Goal: Information Seeking & Learning: Understand process/instructions

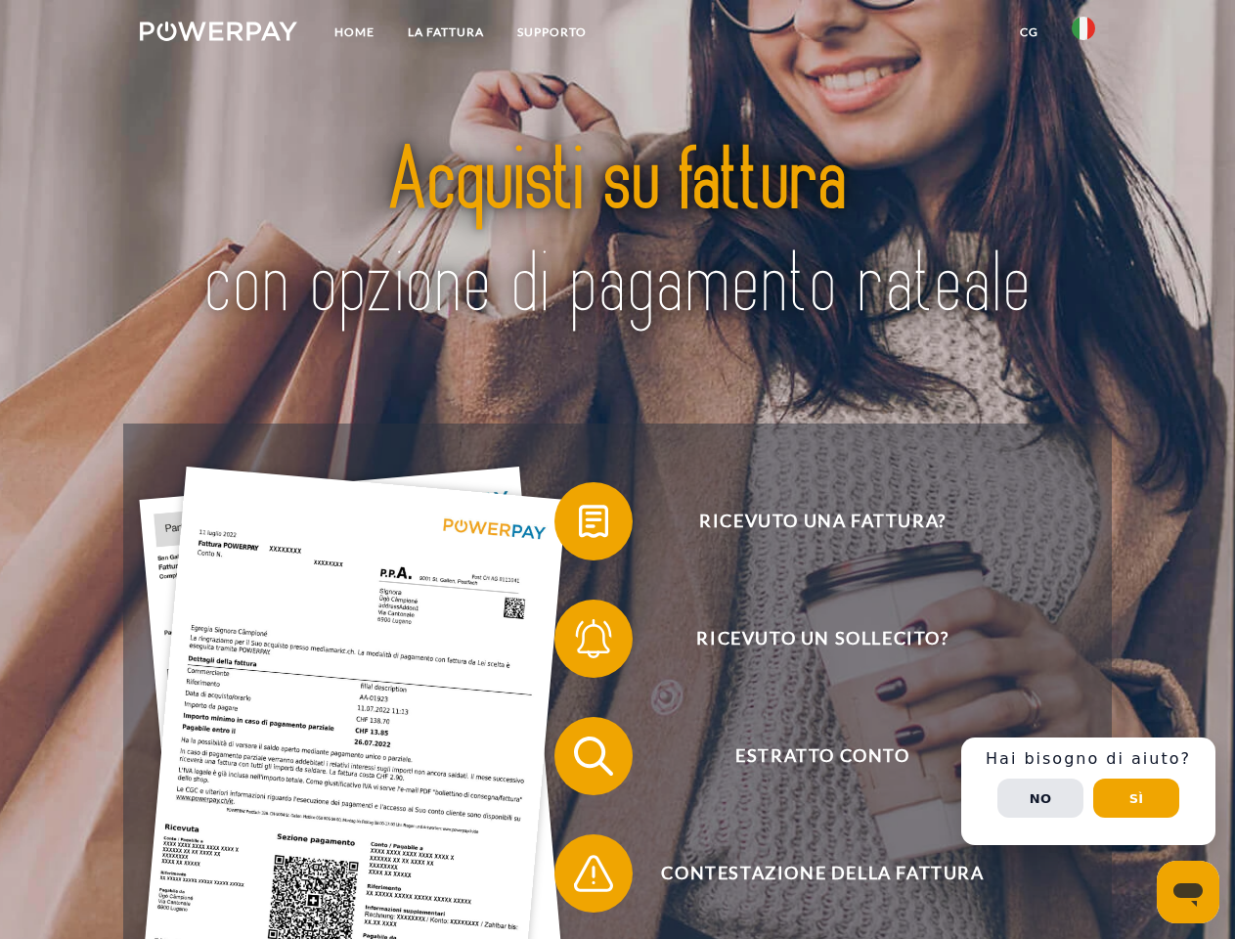
click at [218, 34] on img at bounding box center [218, 32] width 157 height 20
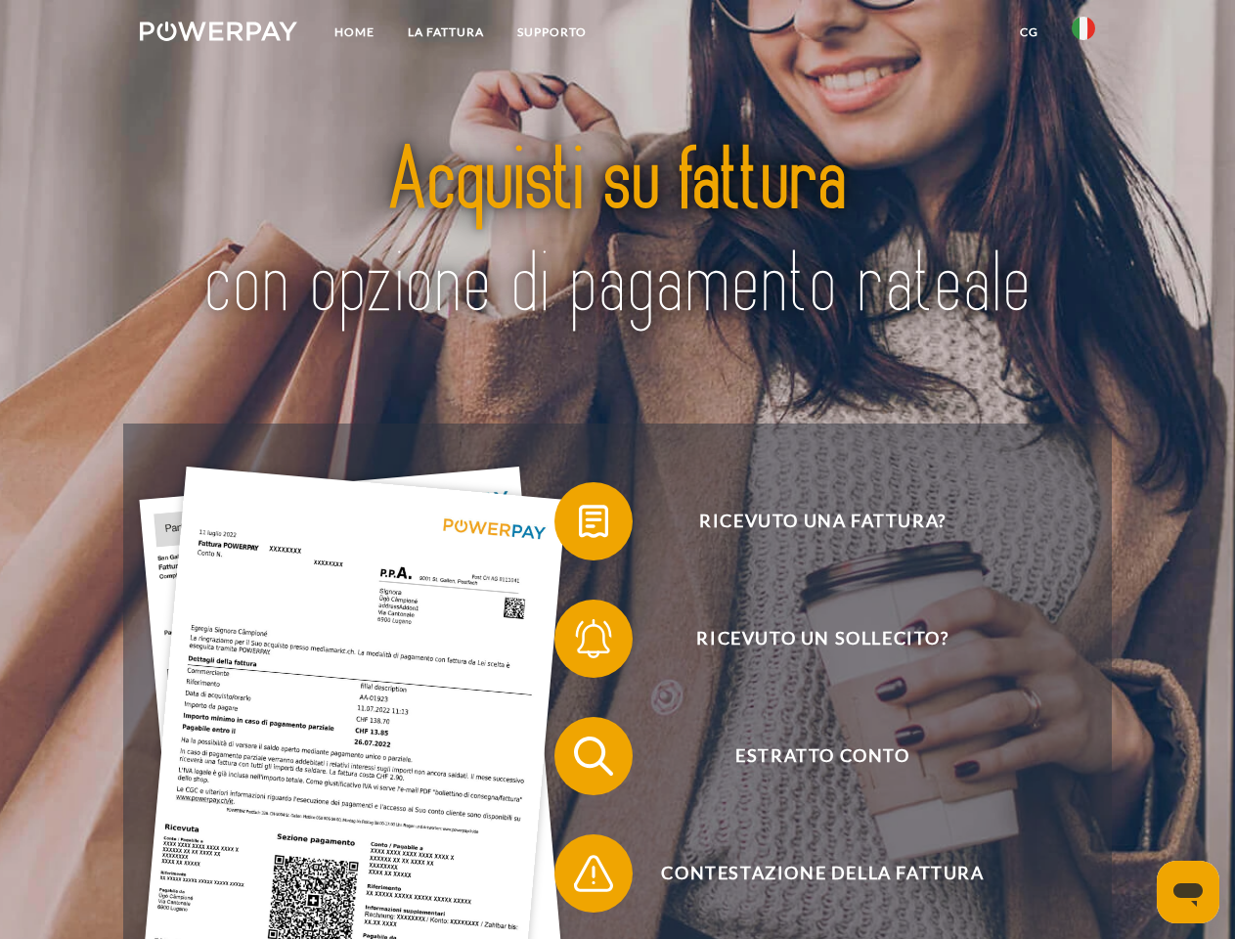
click at [1083, 34] on img at bounding box center [1083, 28] width 23 height 23
click at [1029, 32] on link "CG" at bounding box center [1029, 32] width 52 height 35
click at [579, 525] on span at bounding box center [564, 521] width 98 height 98
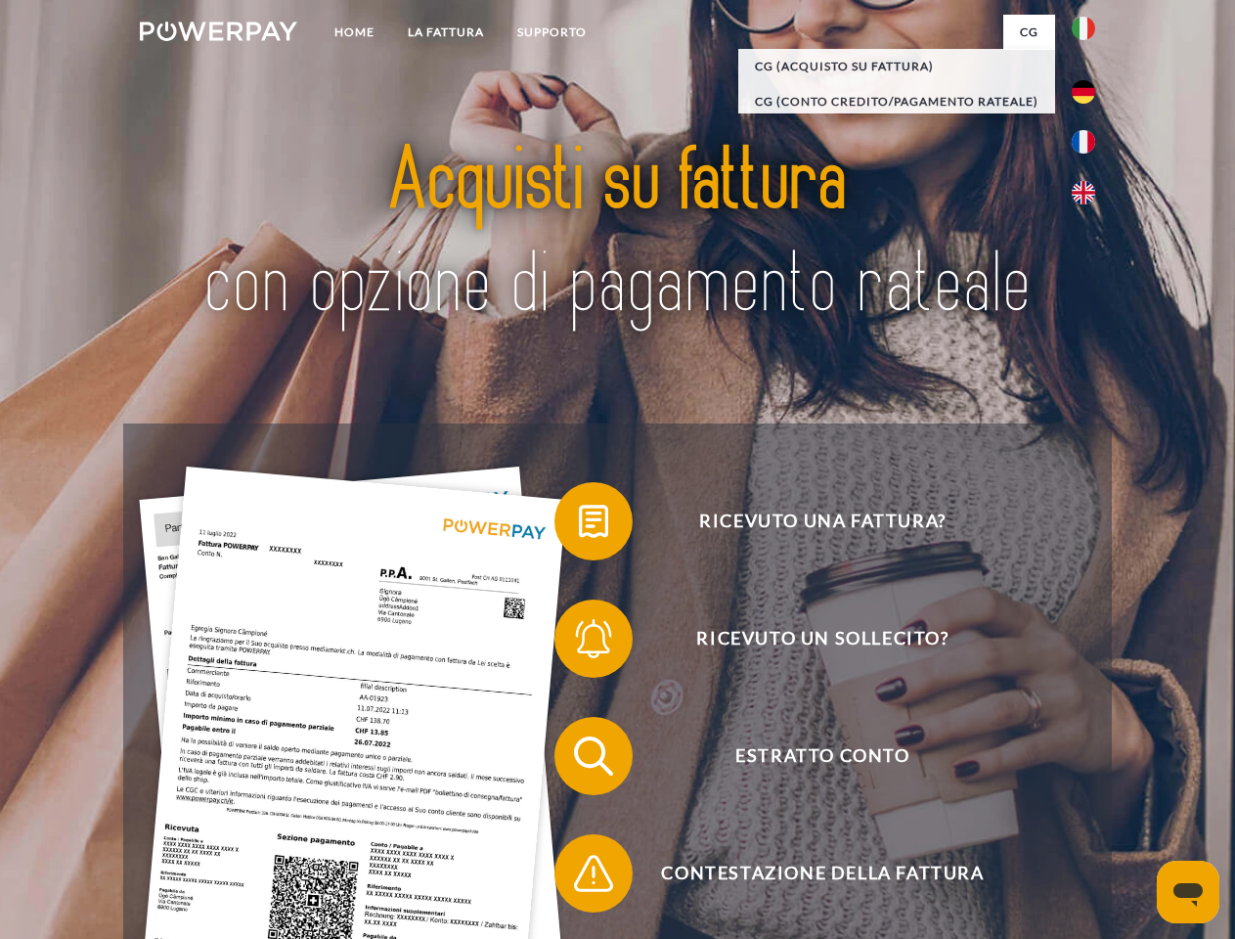
click at [579, 642] on span at bounding box center [564, 639] width 98 height 98
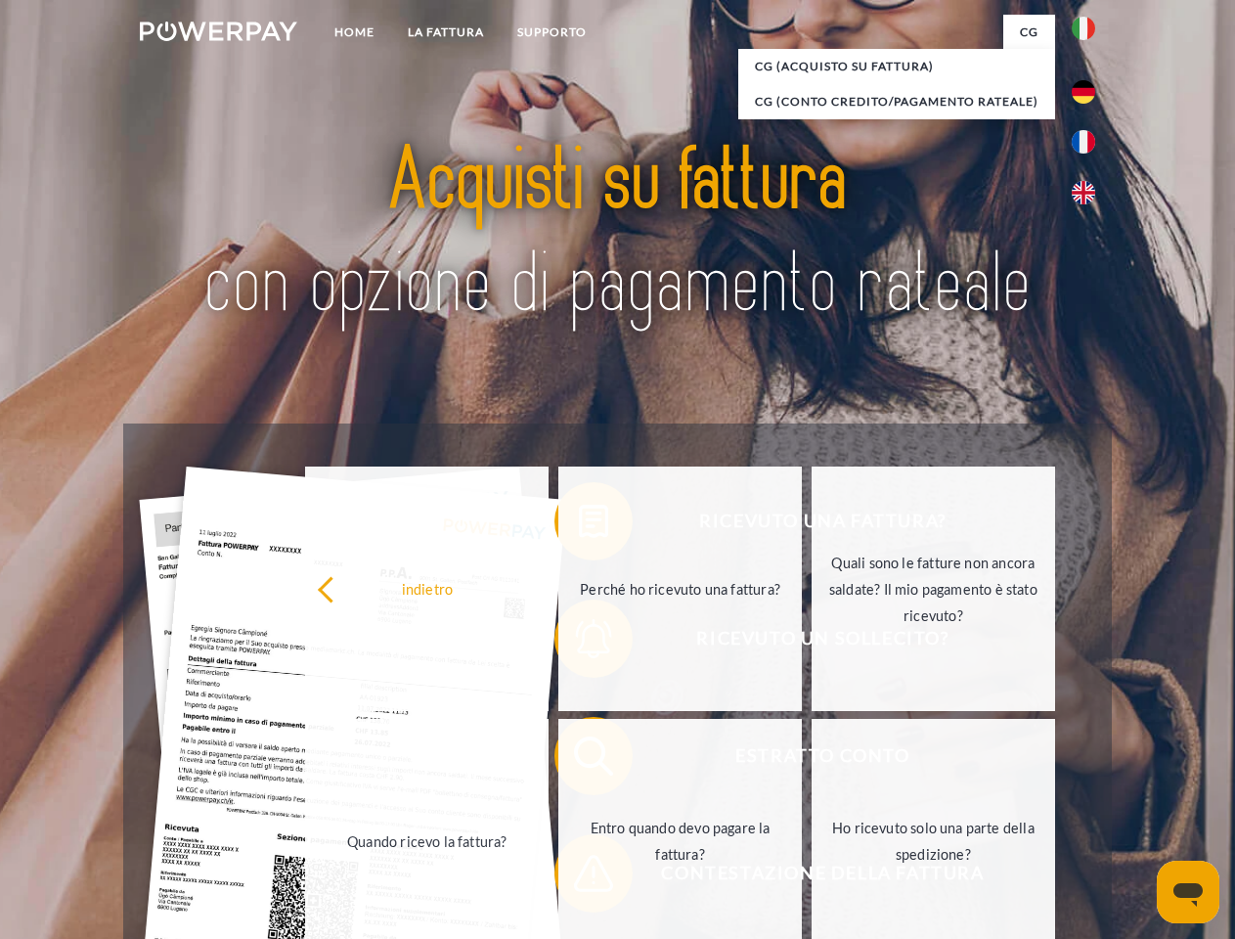
click at [579, 760] on link "Entro quando devo pagare la fattura?" at bounding box center [679, 841] width 243 height 244
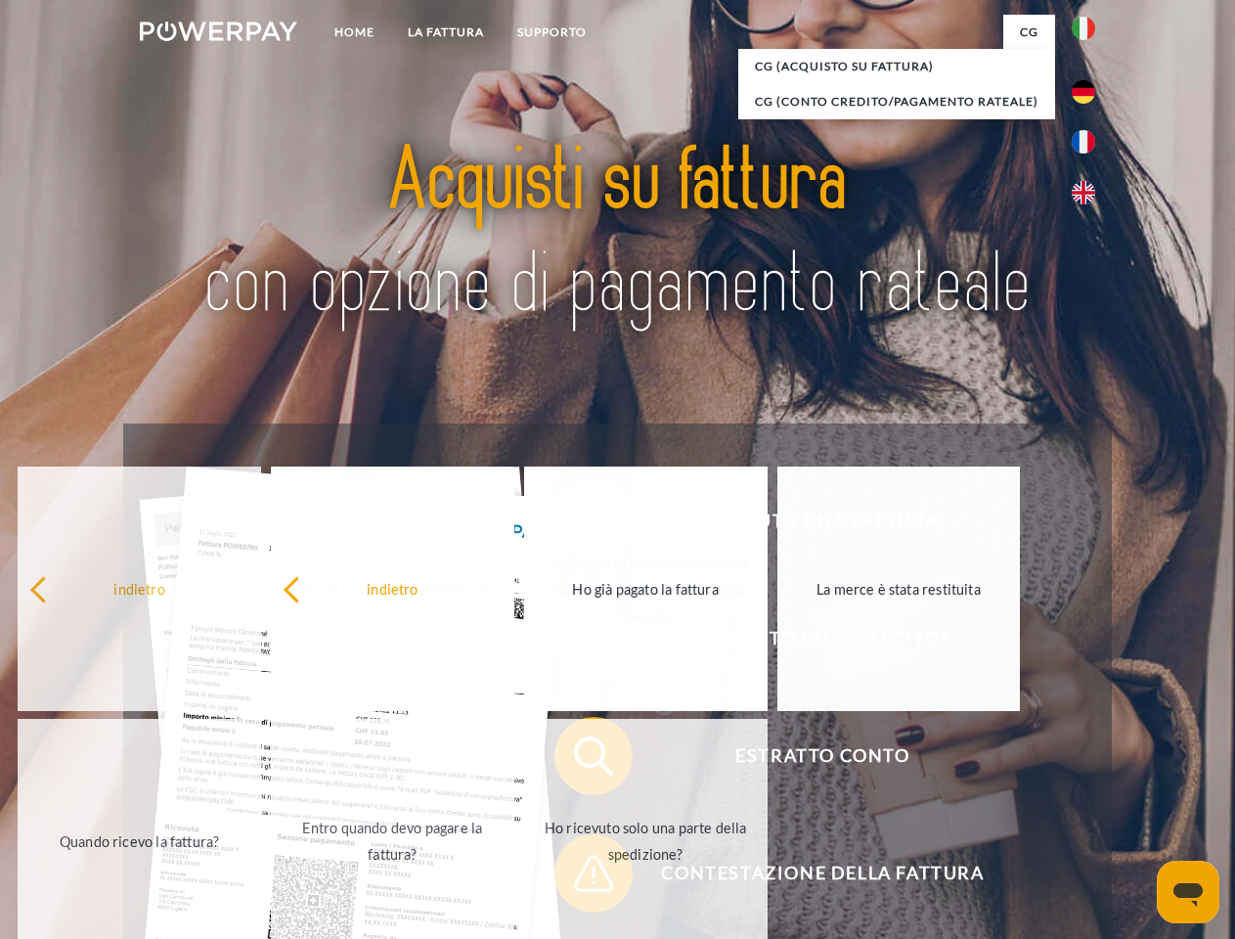
click at [579, 877] on span at bounding box center [564, 873] width 98 height 98
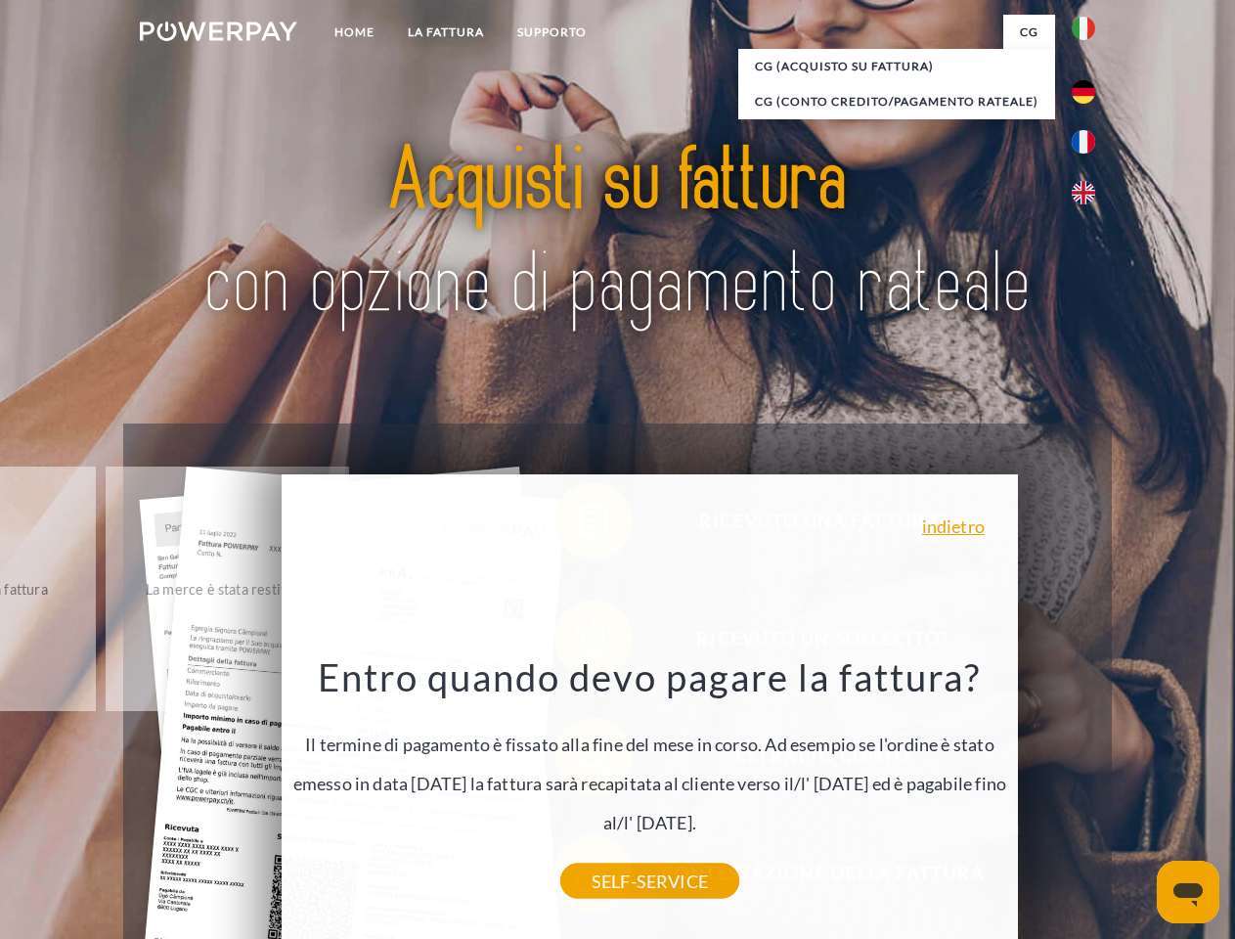
click at [1088, 791] on div "Ricevuto una fattura? Ricevuto un sollecito? Estratto conto indietro" at bounding box center [617, 814] width 988 height 782
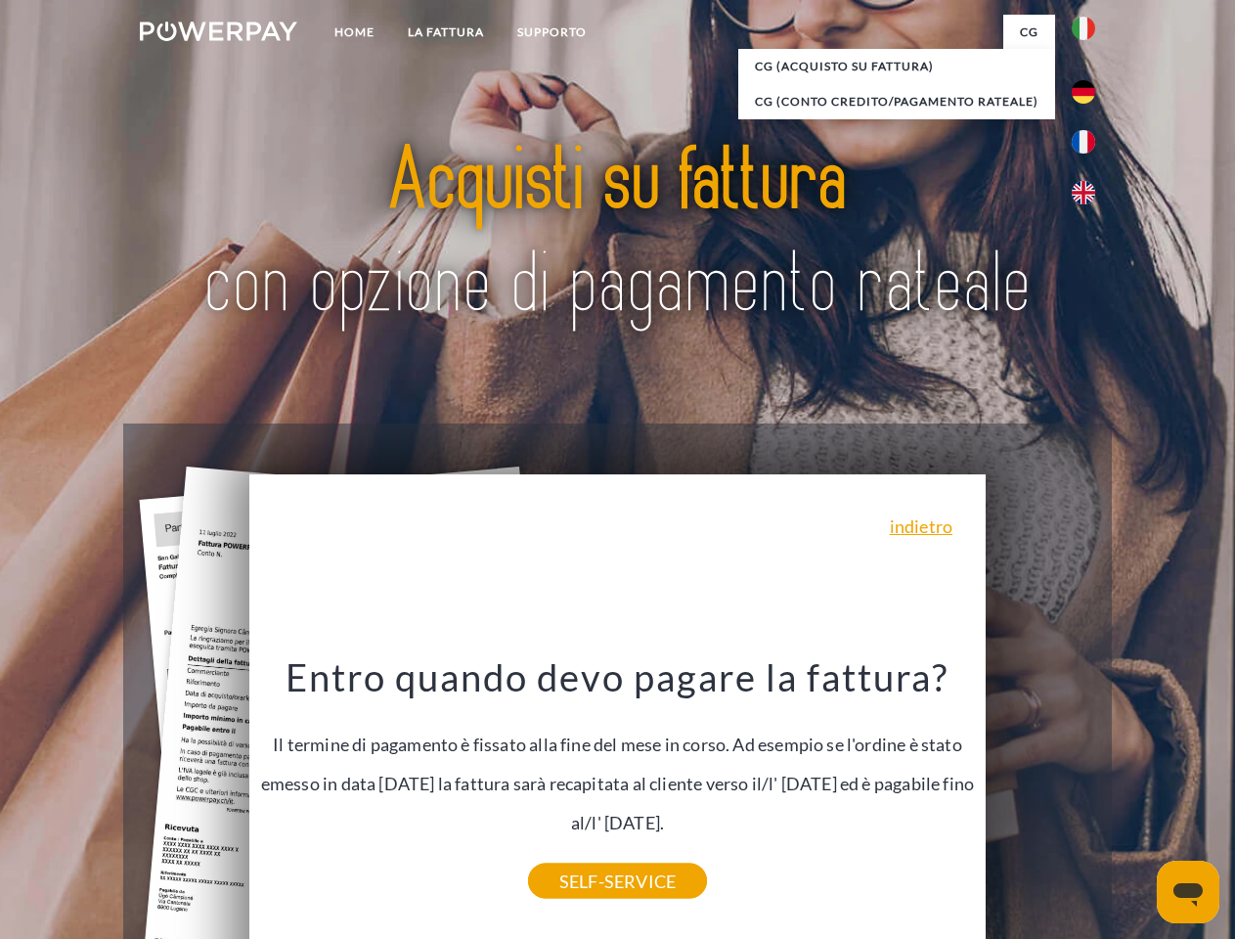
click at [1040, 795] on span "Estratto conto" at bounding box center [822, 756] width 479 height 78
click at [1136, 798] on header "Home LA FATTURA [GEOGRAPHIC_DATA]" at bounding box center [617, 675] width 1235 height 1350
